Goal: Find specific page/section: Find specific page/section

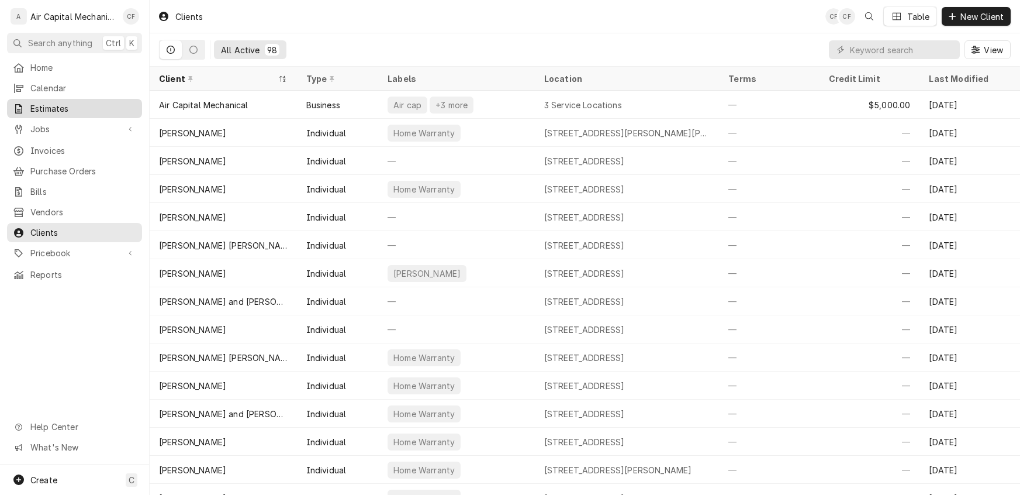
click at [48, 102] on span "Estimates" at bounding box center [83, 108] width 106 height 12
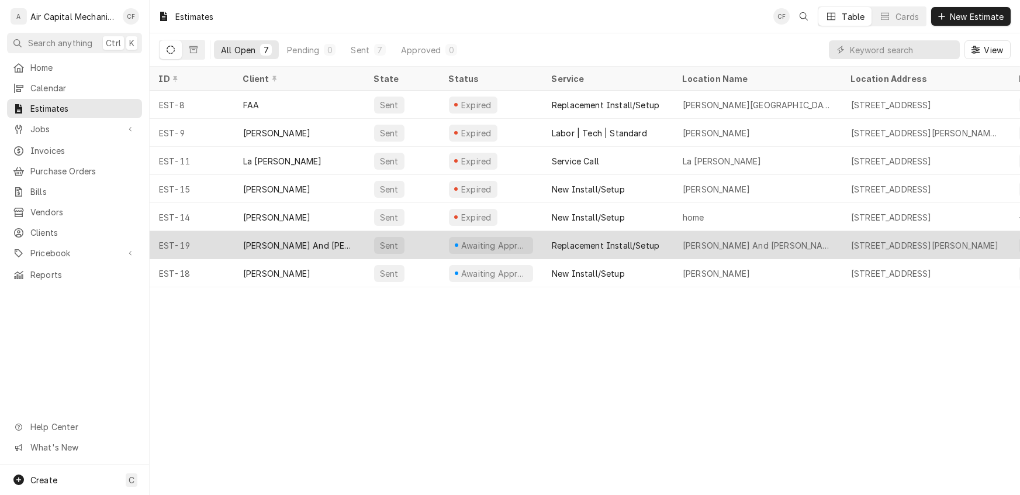
click at [613, 243] on div "Replacement Install/Setup" at bounding box center [606, 245] width 108 height 12
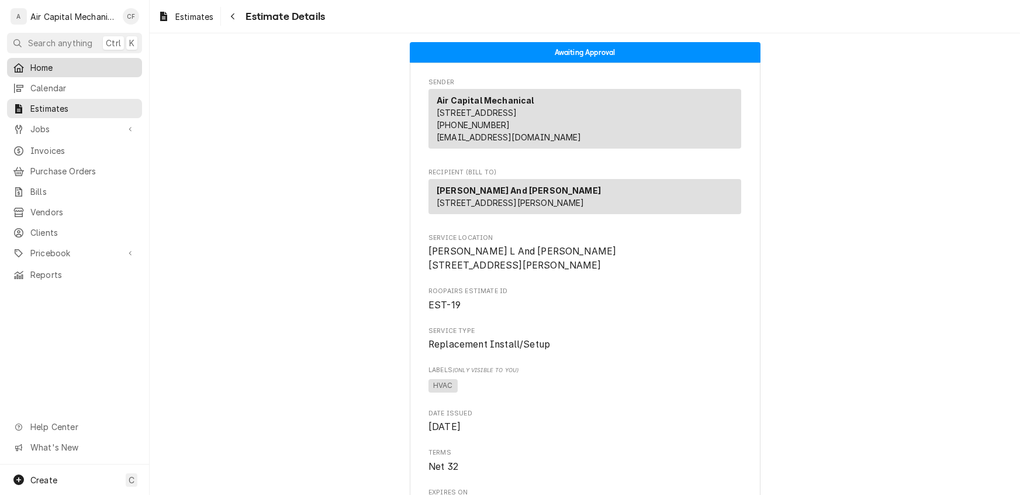
click at [57, 63] on span "Home" at bounding box center [83, 67] width 106 height 12
